Goal: Find contact information: Find contact information

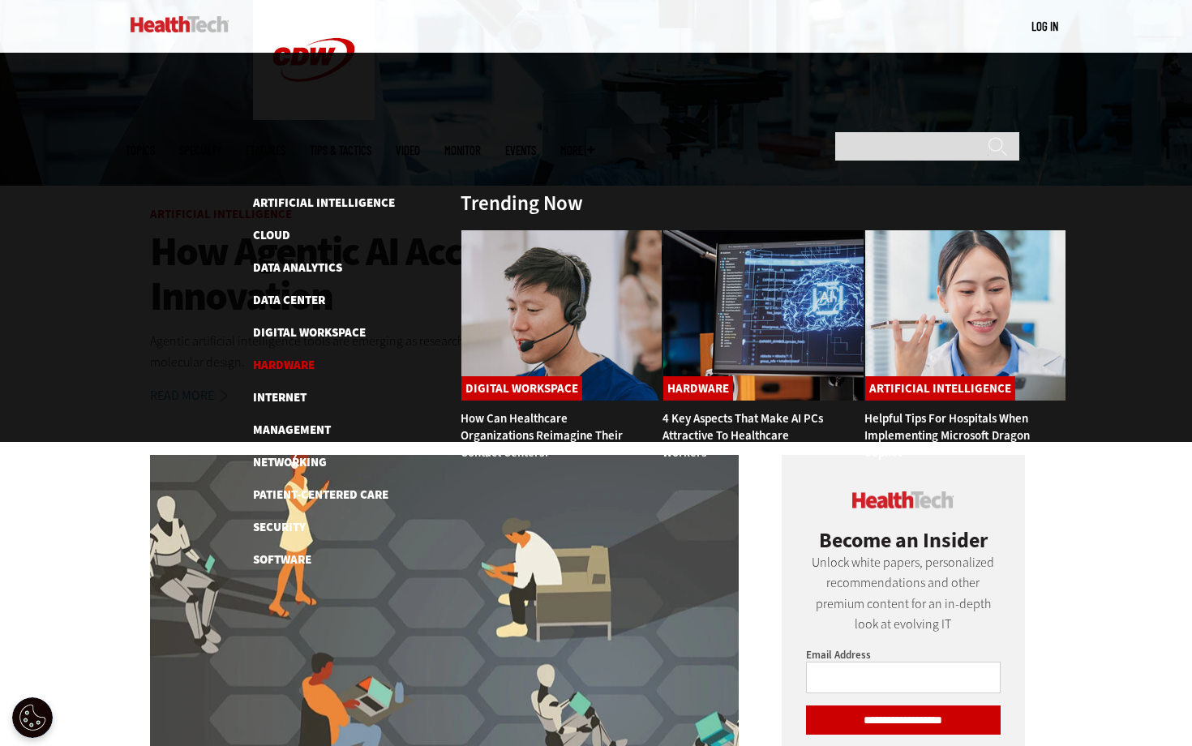
scroll to position [370, 0]
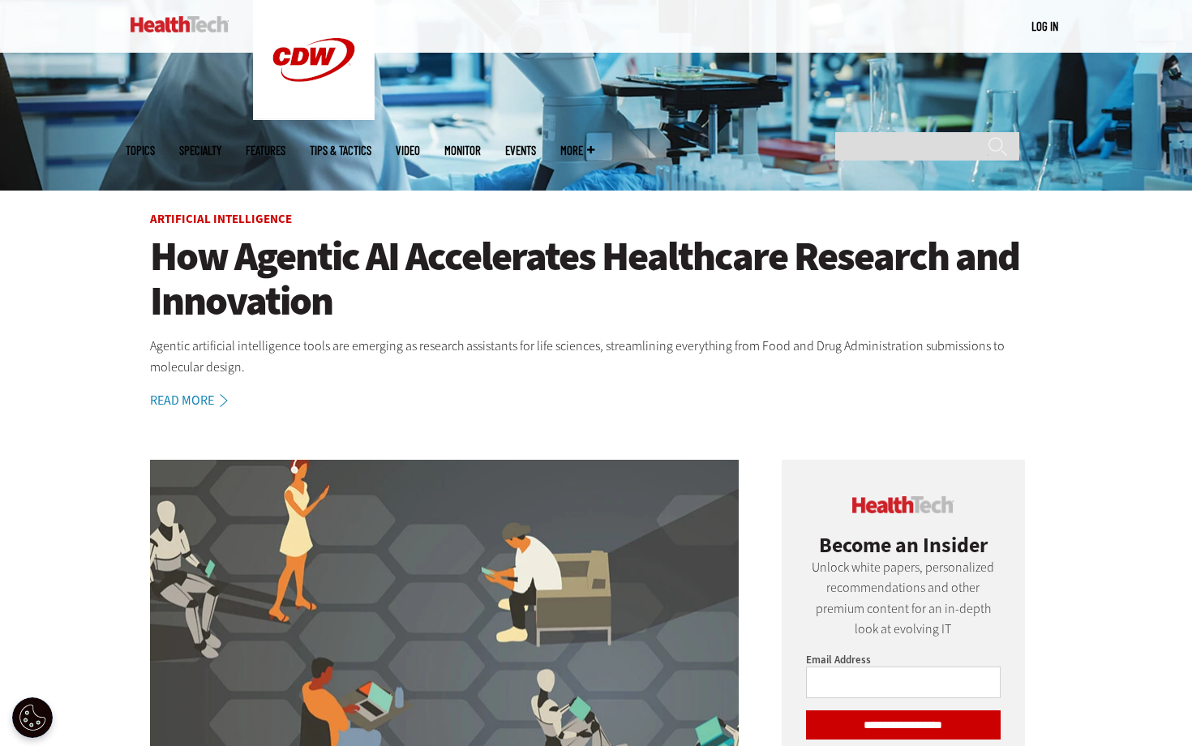
click at [285, 144] on link "Features" at bounding box center [266, 150] width 40 height 12
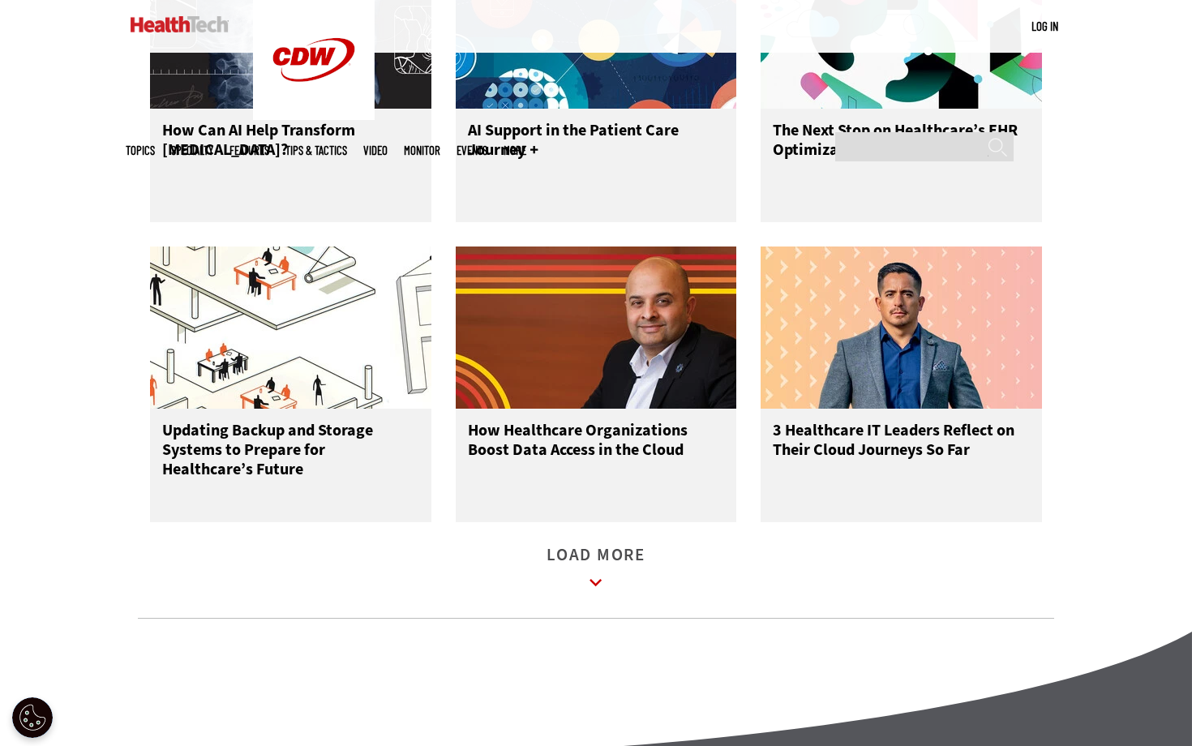
scroll to position [2170, 0]
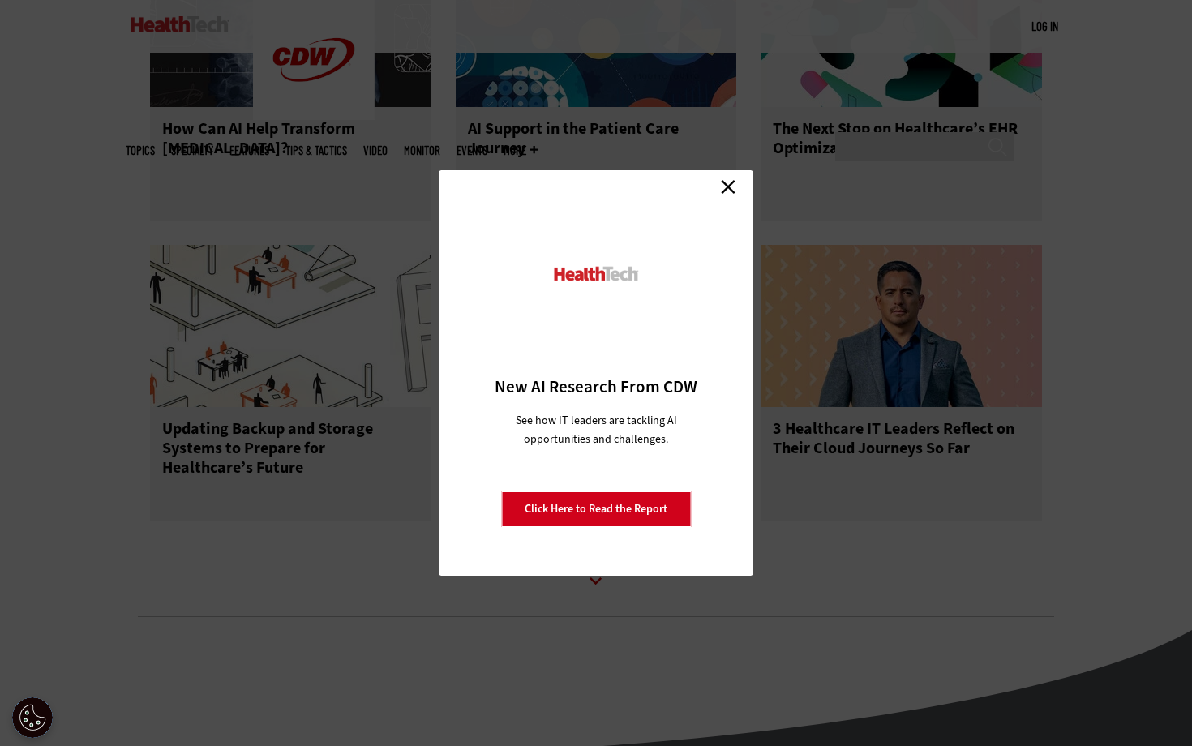
click at [731, 178] on link "Close" at bounding box center [728, 186] width 24 height 24
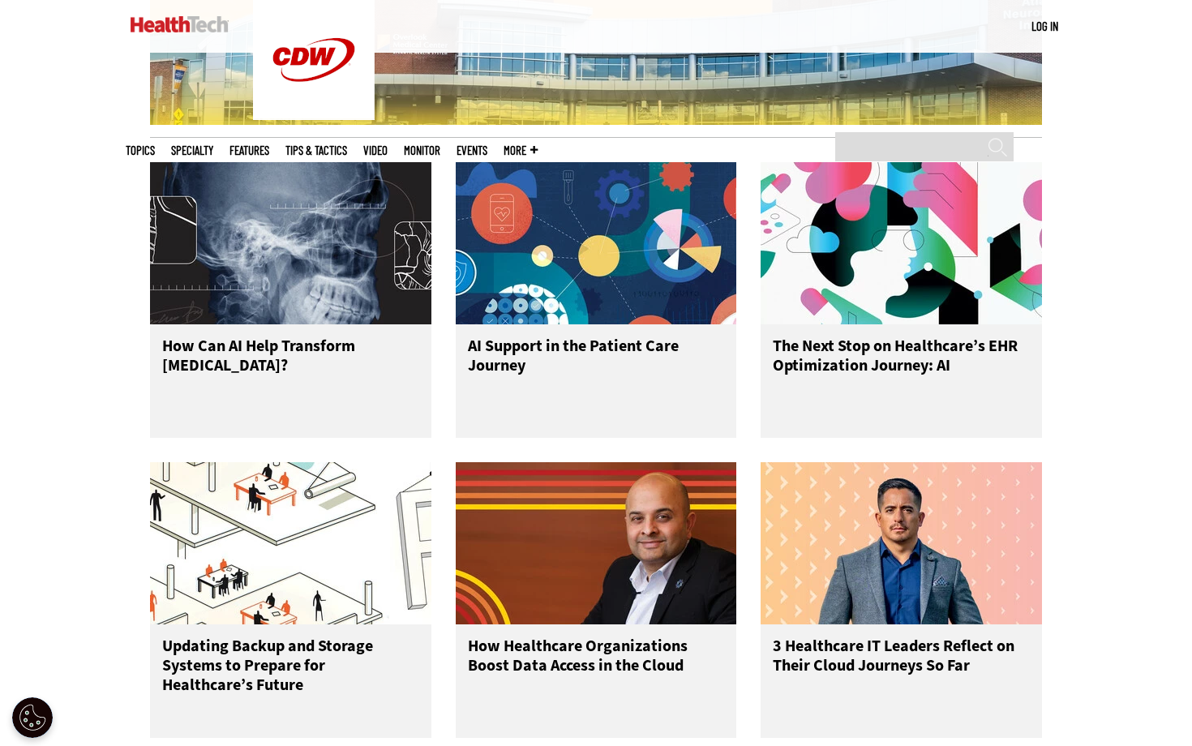
scroll to position [2580, 0]
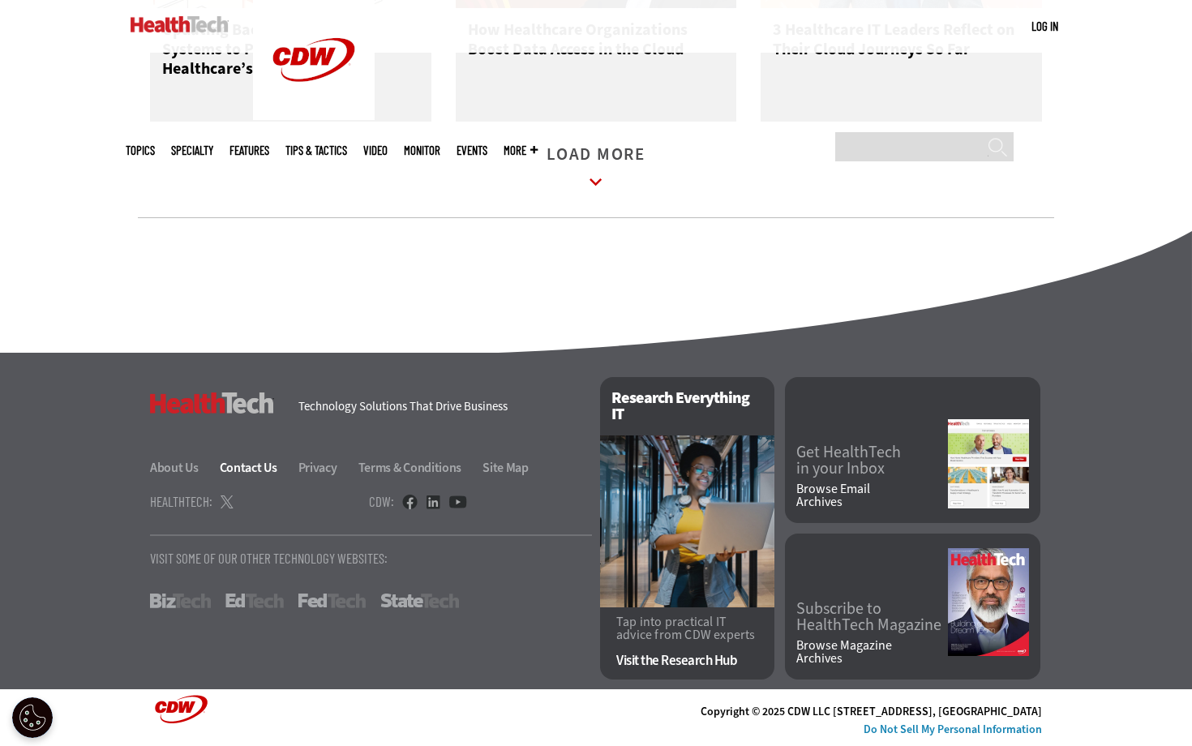
click at [257, 464] on link "Contact Us" at bounding box center [258, 467] width 76 height 17
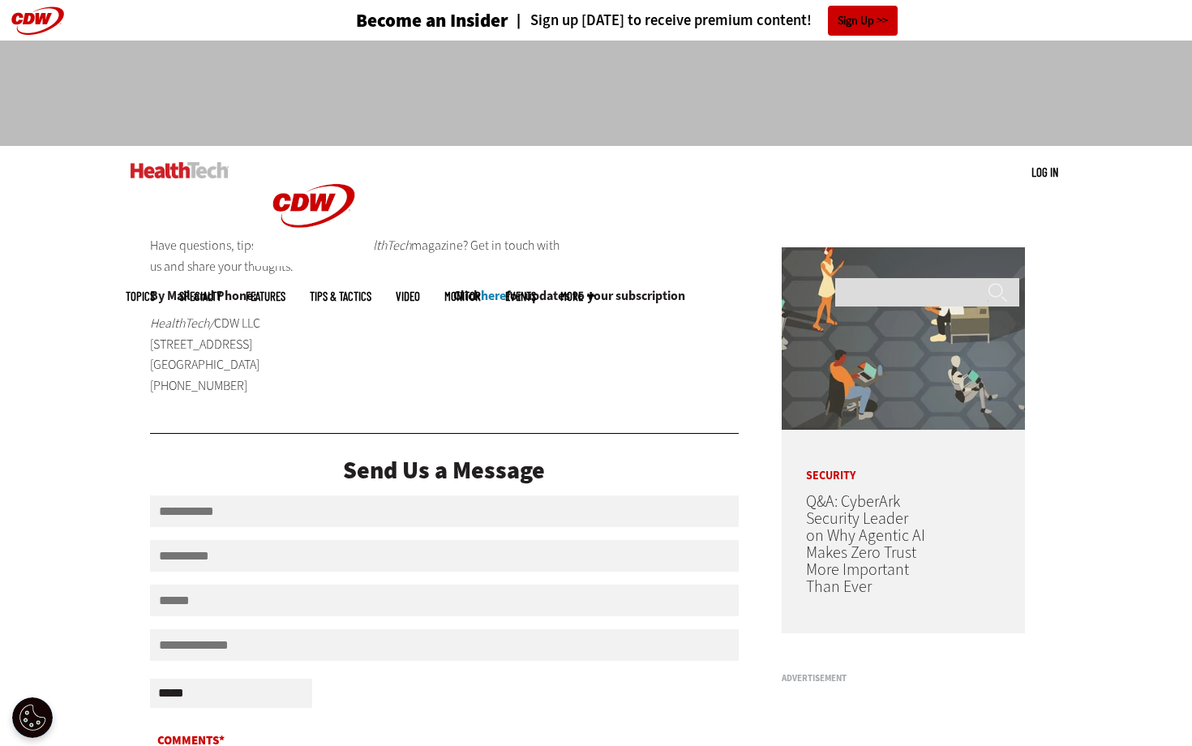
click at [680, 229] on main "Close New AI Research From CDW See how IT leaders are tackling AI opportunities…" at bounding box center [596, 753] width 940 height 1085
